Goal: Task Accomplishment & Management: Manage account settings

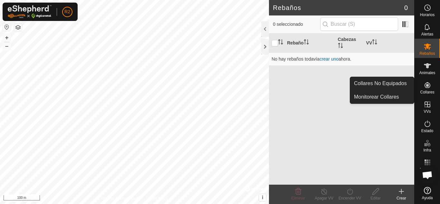
click at [428, 91] on span "Collares" at bounding box center [427, 92] width 14 height 4
click at [398, 82] on link "Collares No Equipados" at bounding box center [382, 83] width 64 height 13
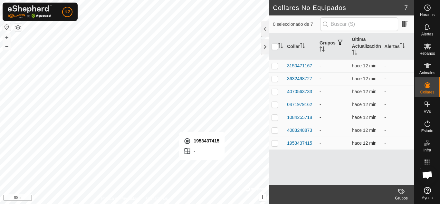
checkbox input "true"
click at [295, 143] on div "1953437415" at bounding box center [299, 143] width 25 height 7
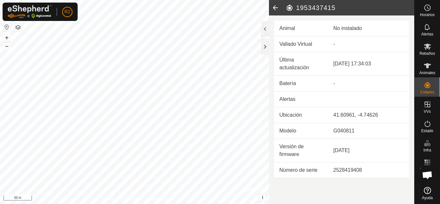
click at [274, 6] on icon at bounding box center [275, 7] width 13 height 15
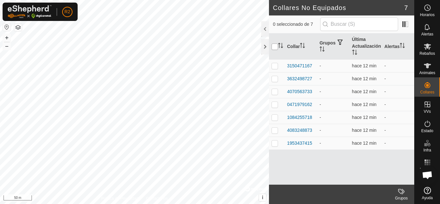
click at [272, 45] on input "checkbox" at bounding box center [275, 47] width 6 height 6
checkbox input "true"
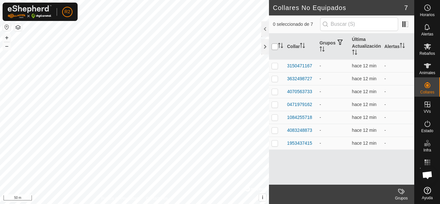
checkbox input "true"
click at [302, 65] on div "3150471167" at bounding box center [299, 66] width 25 height 7
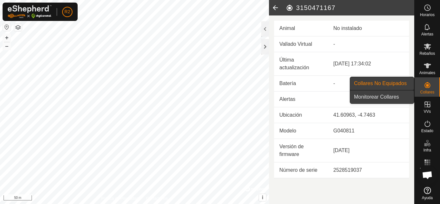
click at [396, 98] on link "Monitorear Collares" at bounding box center [382, 97] width 64 height 13
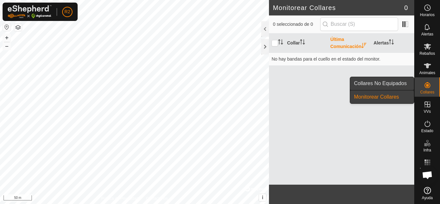
click at [398, 83] on link "Collares No Equipados" at bounding box center [382, 83] width 64 height 13
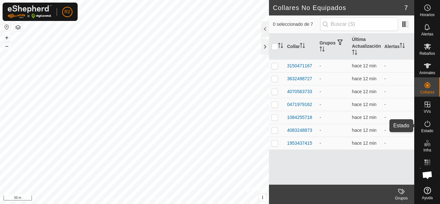
click at [429, 125] on icon at bounding box center [428, 124] width 8 height 8
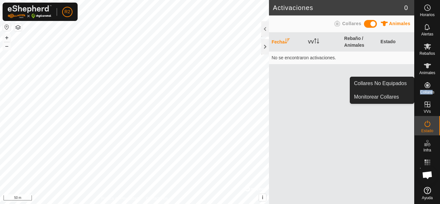
click at [433, 91] on div "Collares" at bounding box center [427, 86] width 25 height 19
click at [391, 86] on link "Collares No Equipados" at bounding box center [382, 83] width 64 height 13
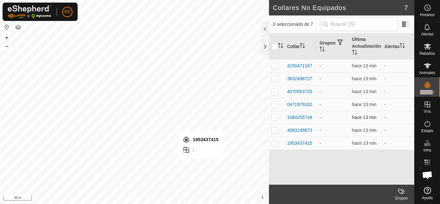
checkbox input "true"
click at [428, 125] on icon at bounding box center [428, 124] width 8 height 8
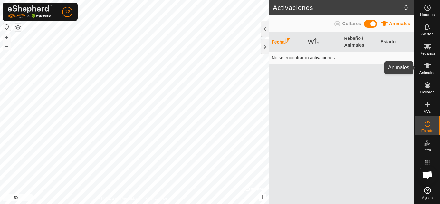
click at [430, 67] on icon at bounding box center [428, 66] width 8 height 8
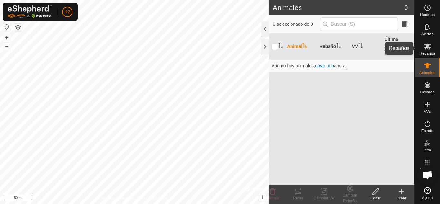
click at [428, 44] on icon at bounding box center [427, 47] width 7 height 6
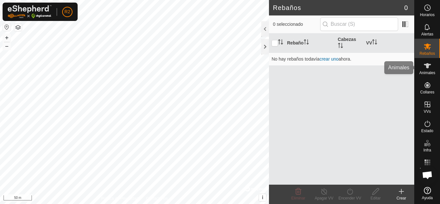
click at [426, 72] on span "Animales" at bounding box center [428, 73] width 16 height 4
